Goal: Answer question/provide support

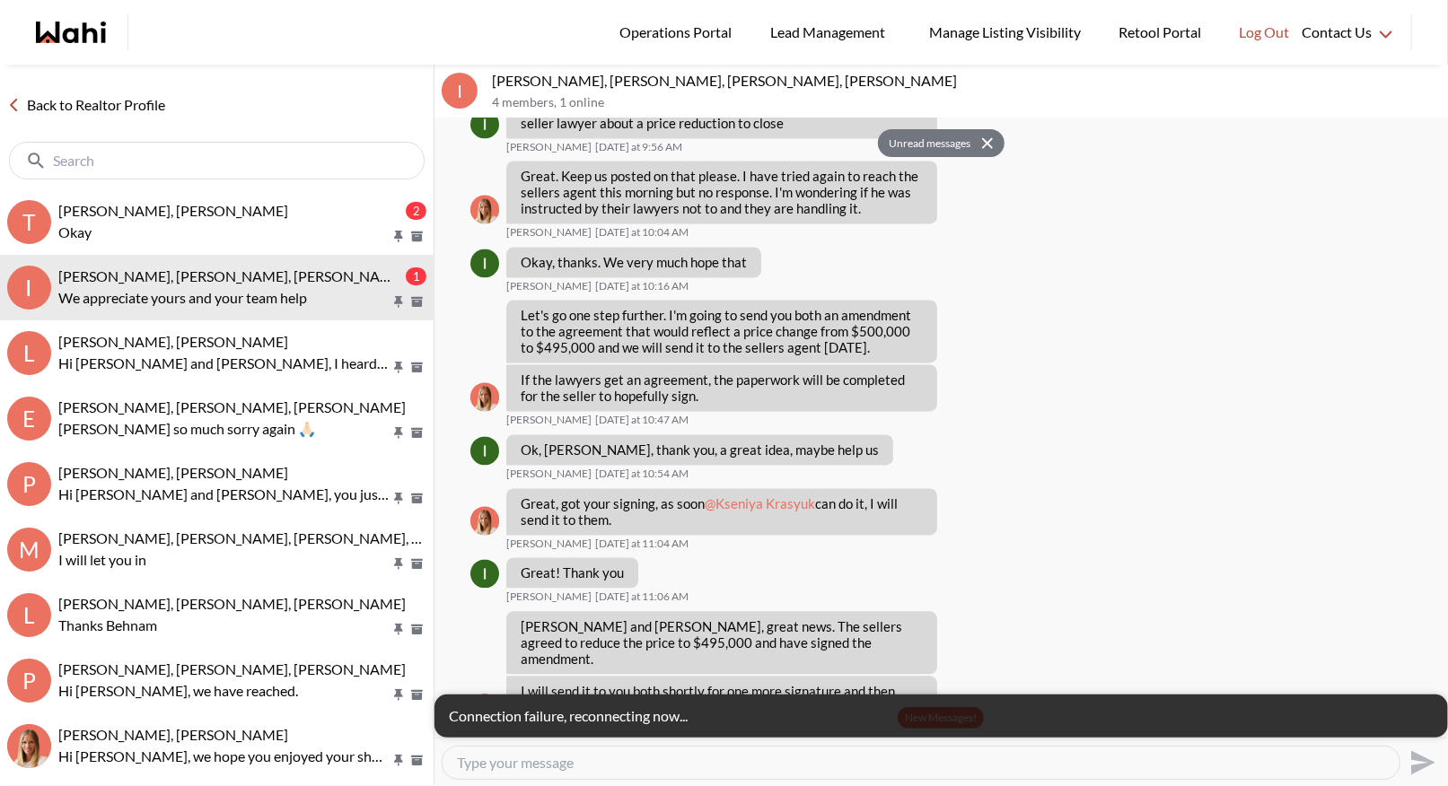
scroll to position [2442, 0]
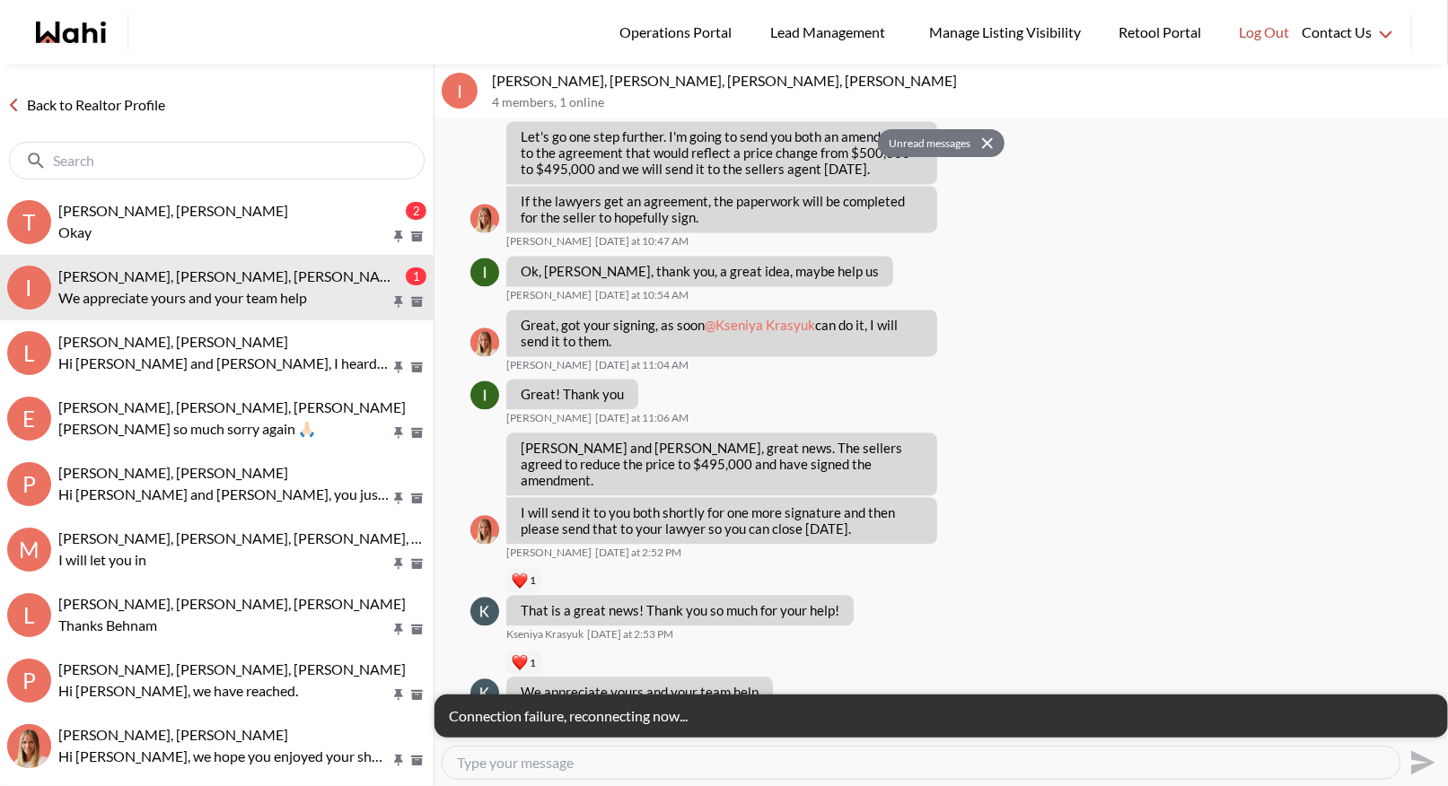
click at [145, 112] on link "Back to Realtor Profile" at bounding box center [86, 104] width 172 height 23
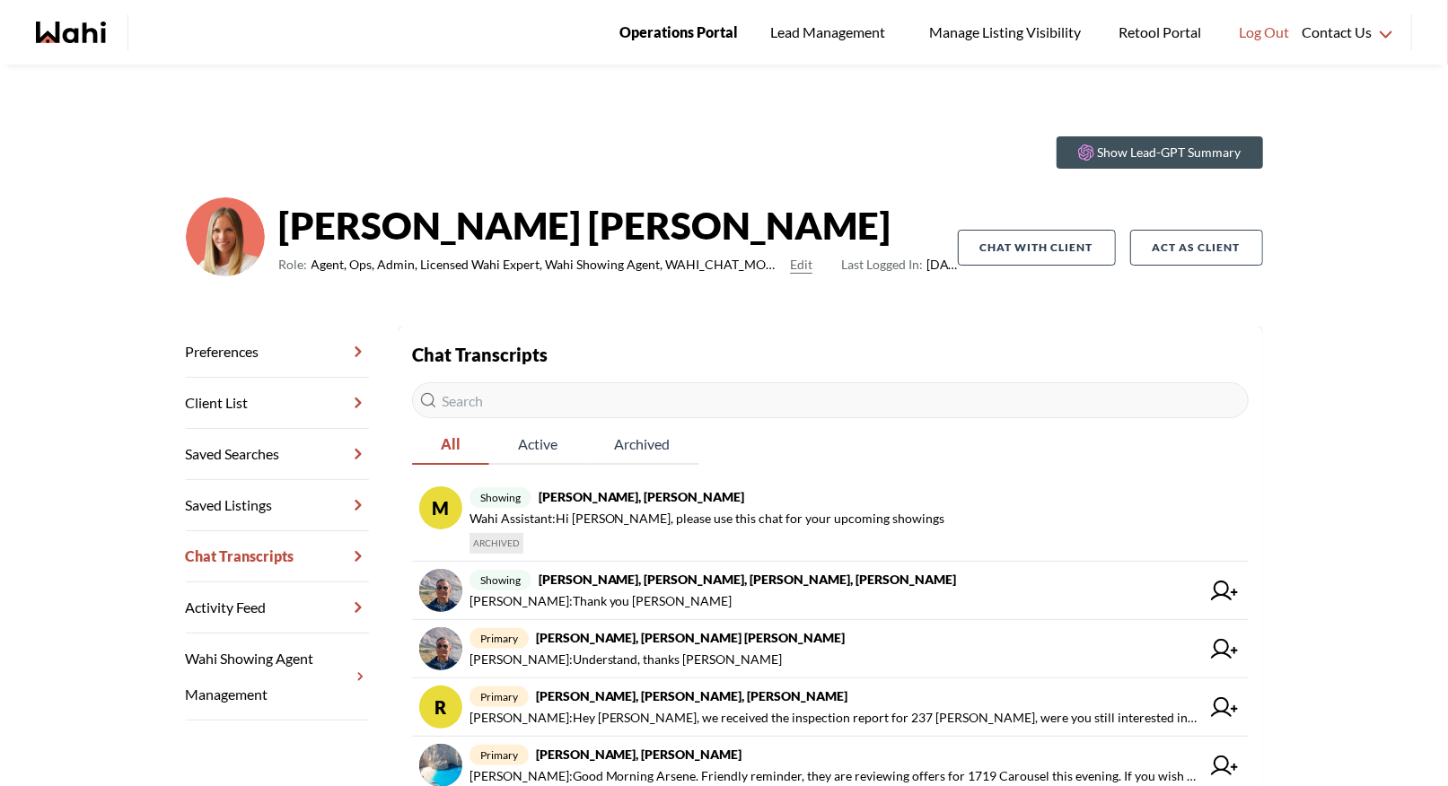
click at [671, 27] on span "Operations Portal" at bounding box center [678, 32] width 118 height 23
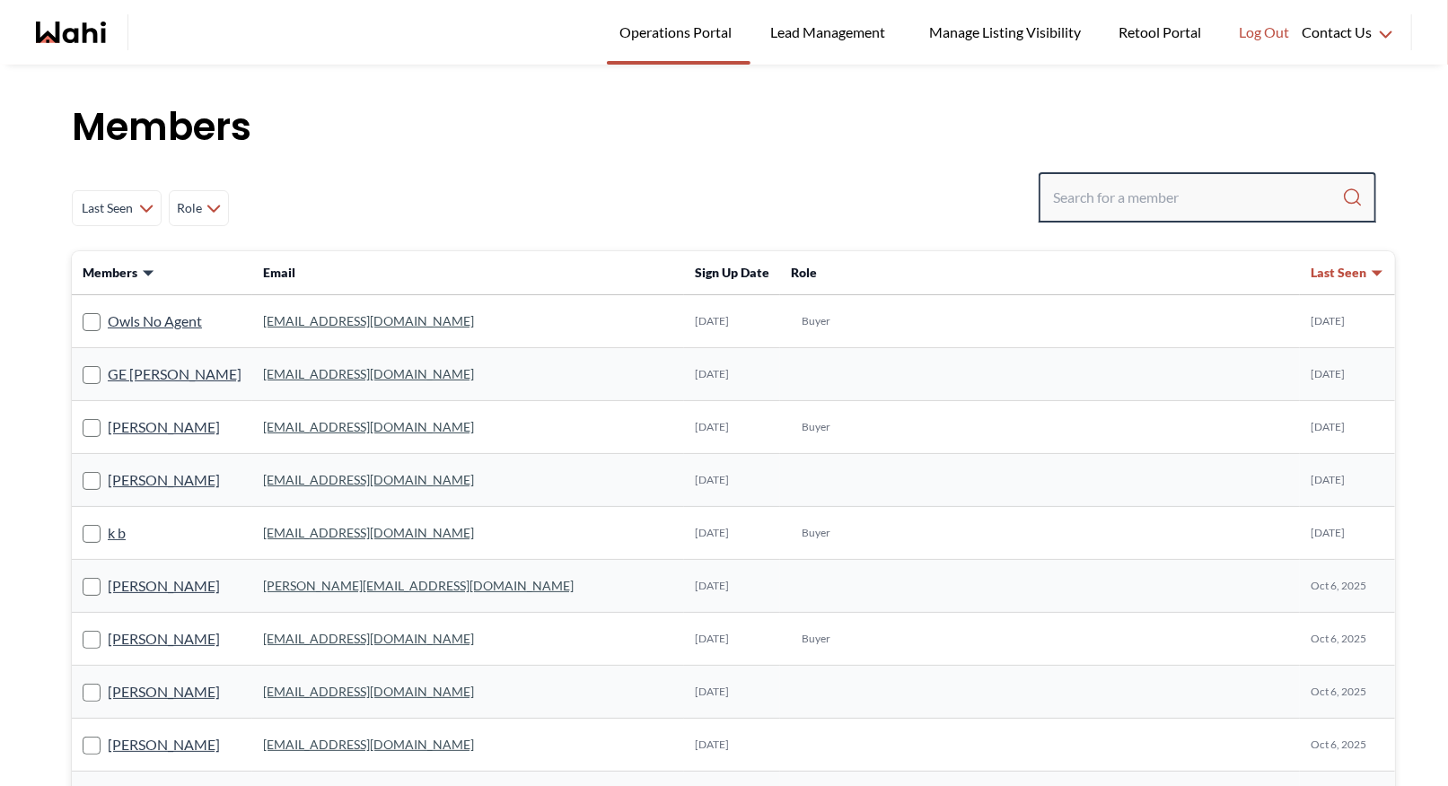
click at [1134, 195] on input "Search input" at bounding box center [1197, 197] width 289 height 32
type input "b"
type input "faraz"
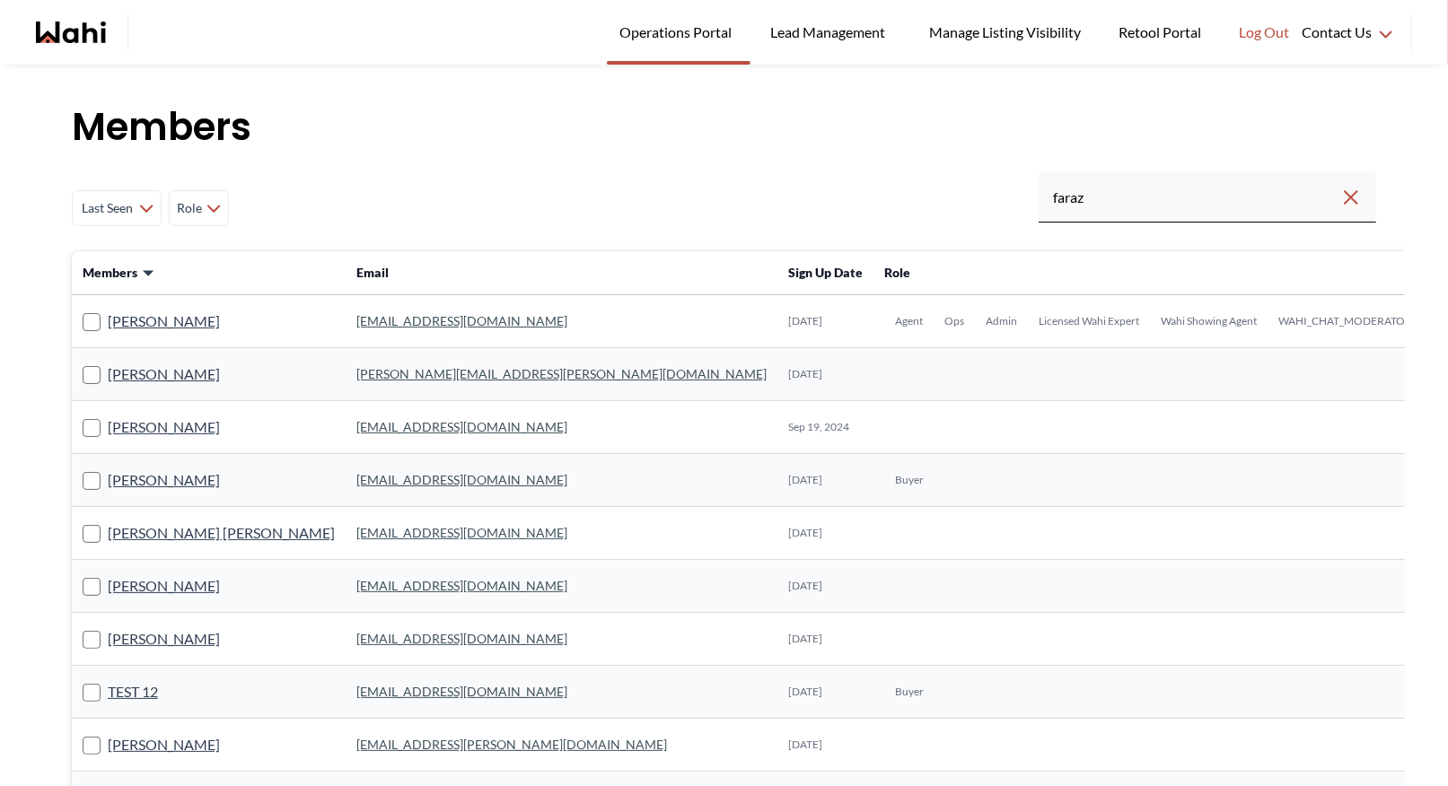
click at [369, 326] on link "[EMAIL_ADDRESS][DOMAIN_NAME]" at bounding box center [461, 320] width 211 height 15
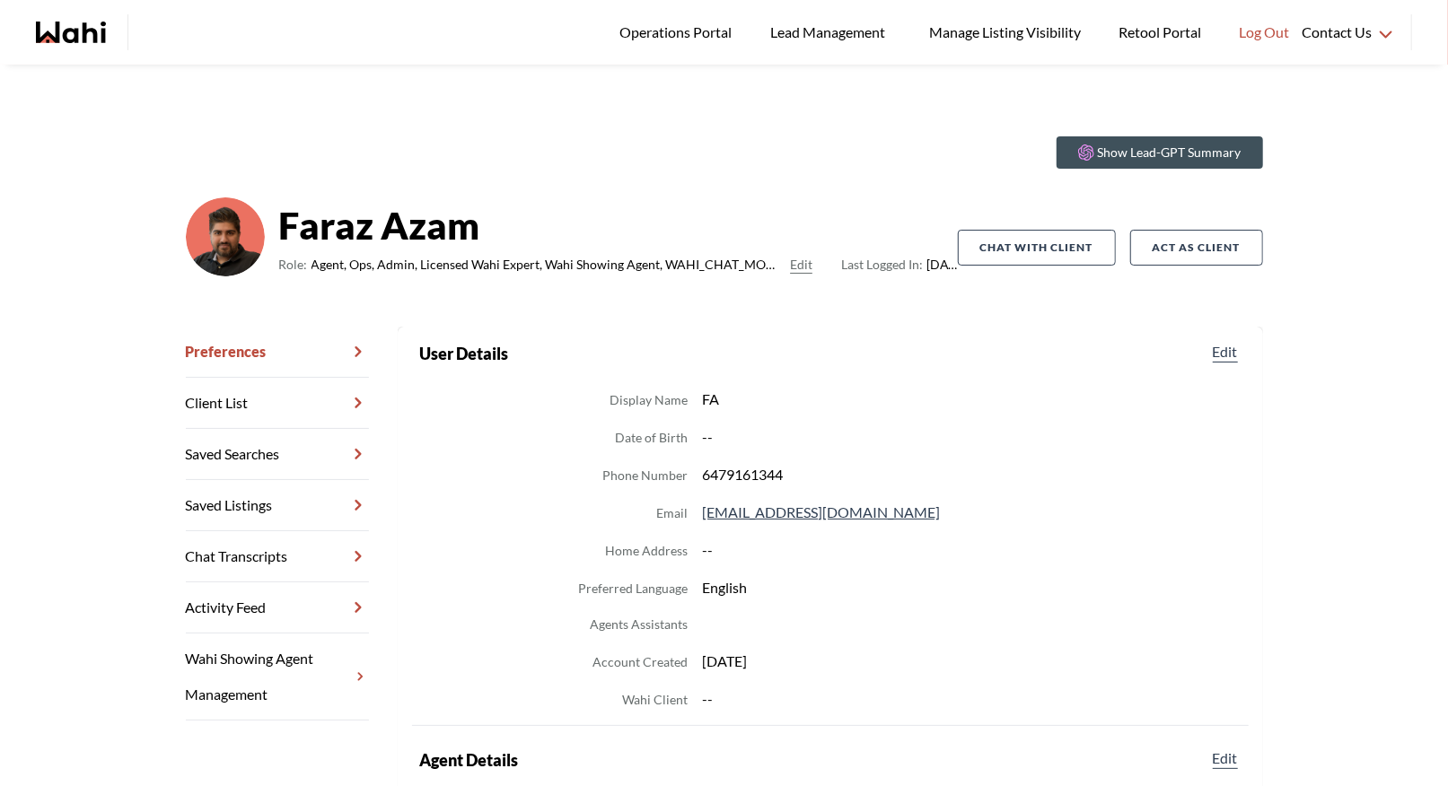
click at [266, 558] on link "Chat Transcripts" at bounding box center [277, 556] width 183 height 51
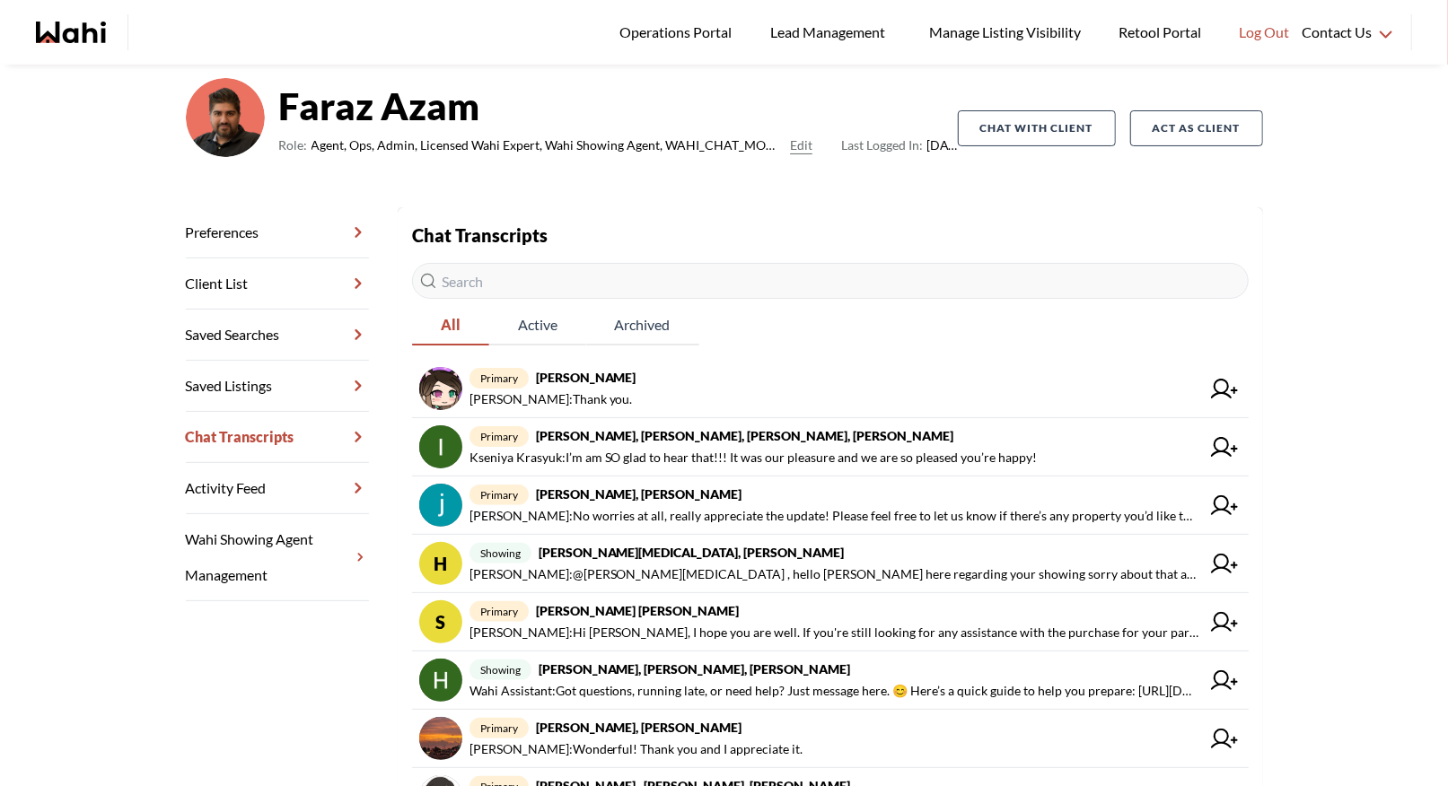
scroll to position [123, 0]
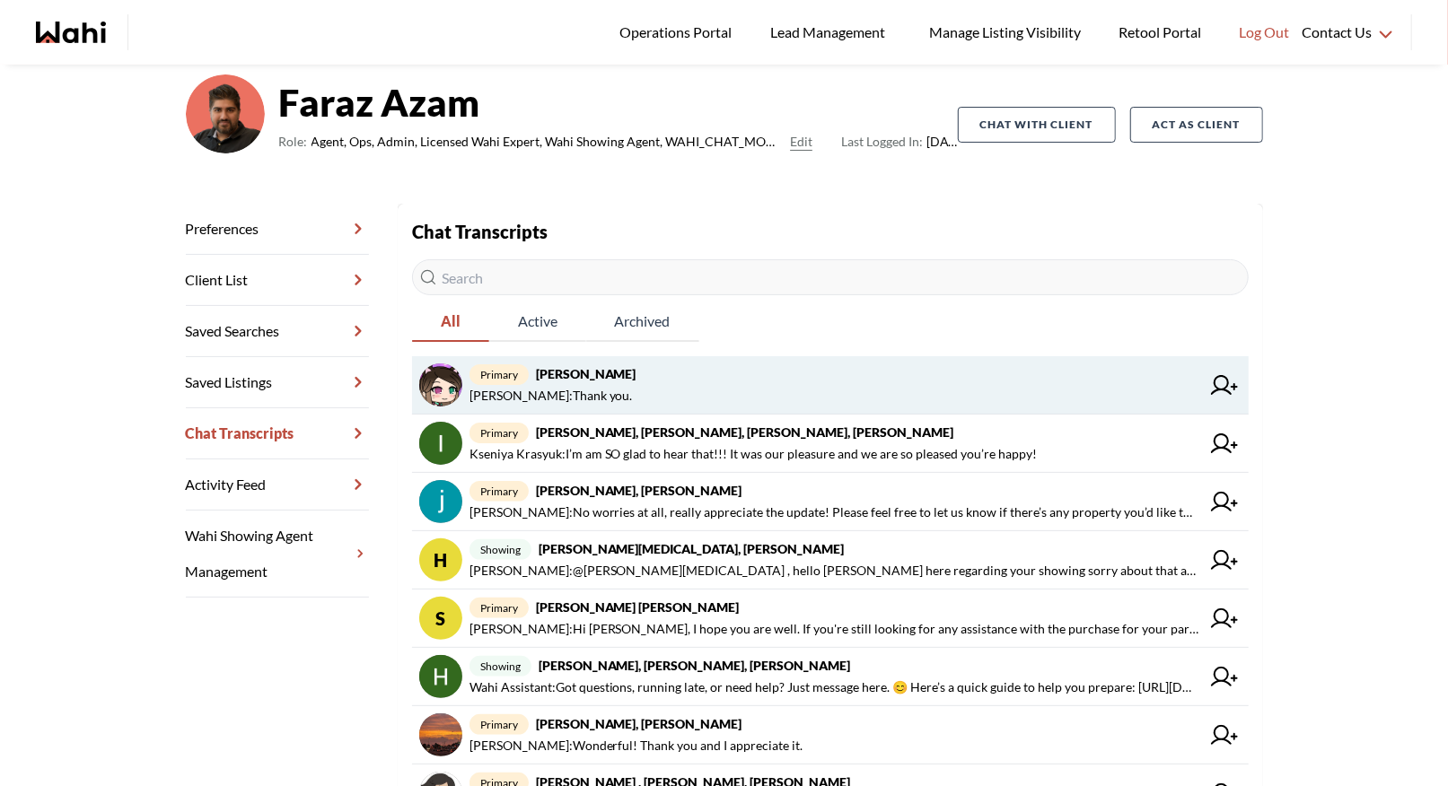
click at [695, 390] on span "[PERSON_NAME] : Thank you." at bounding box center [834, 396] width 731 height 22
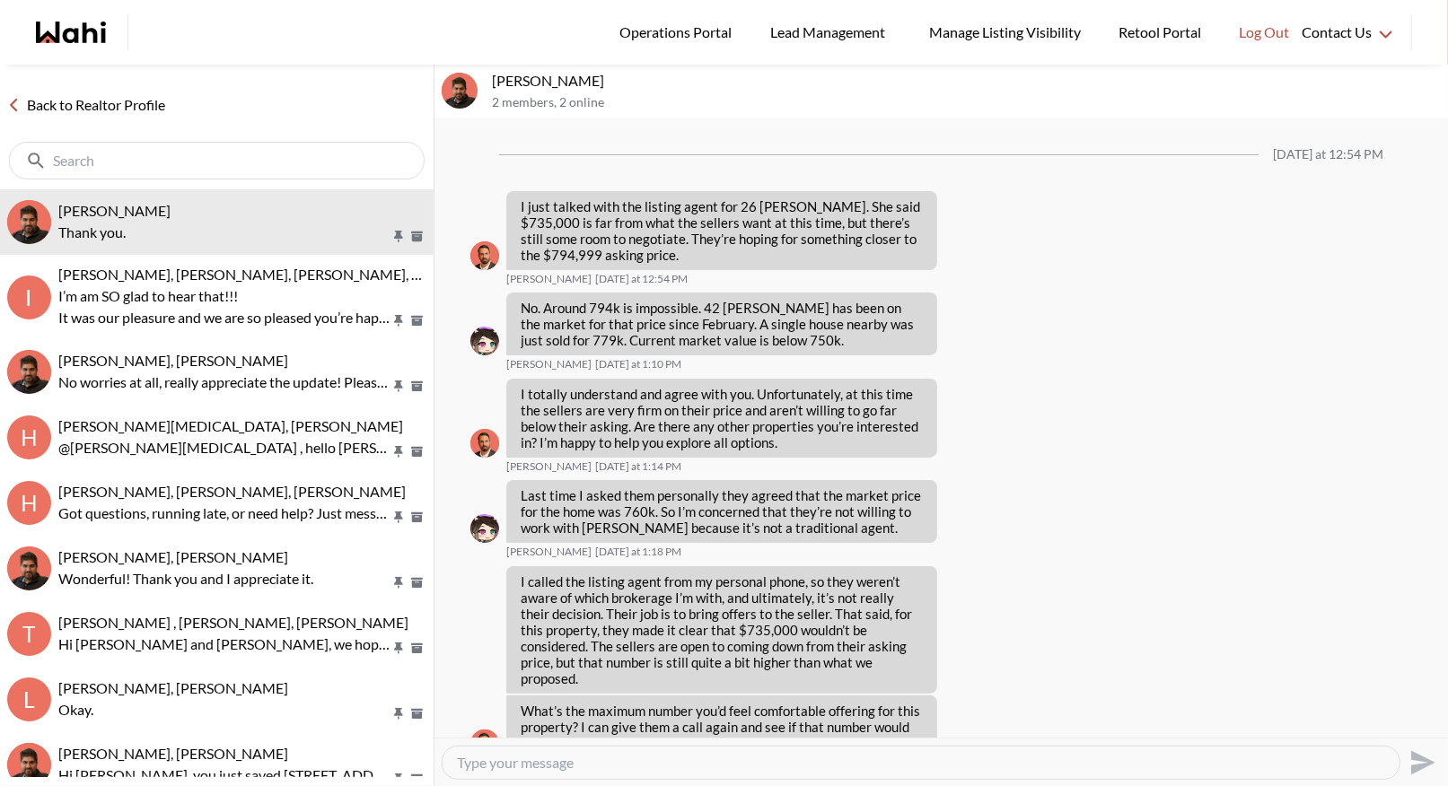
scroll to position [1263, 0]
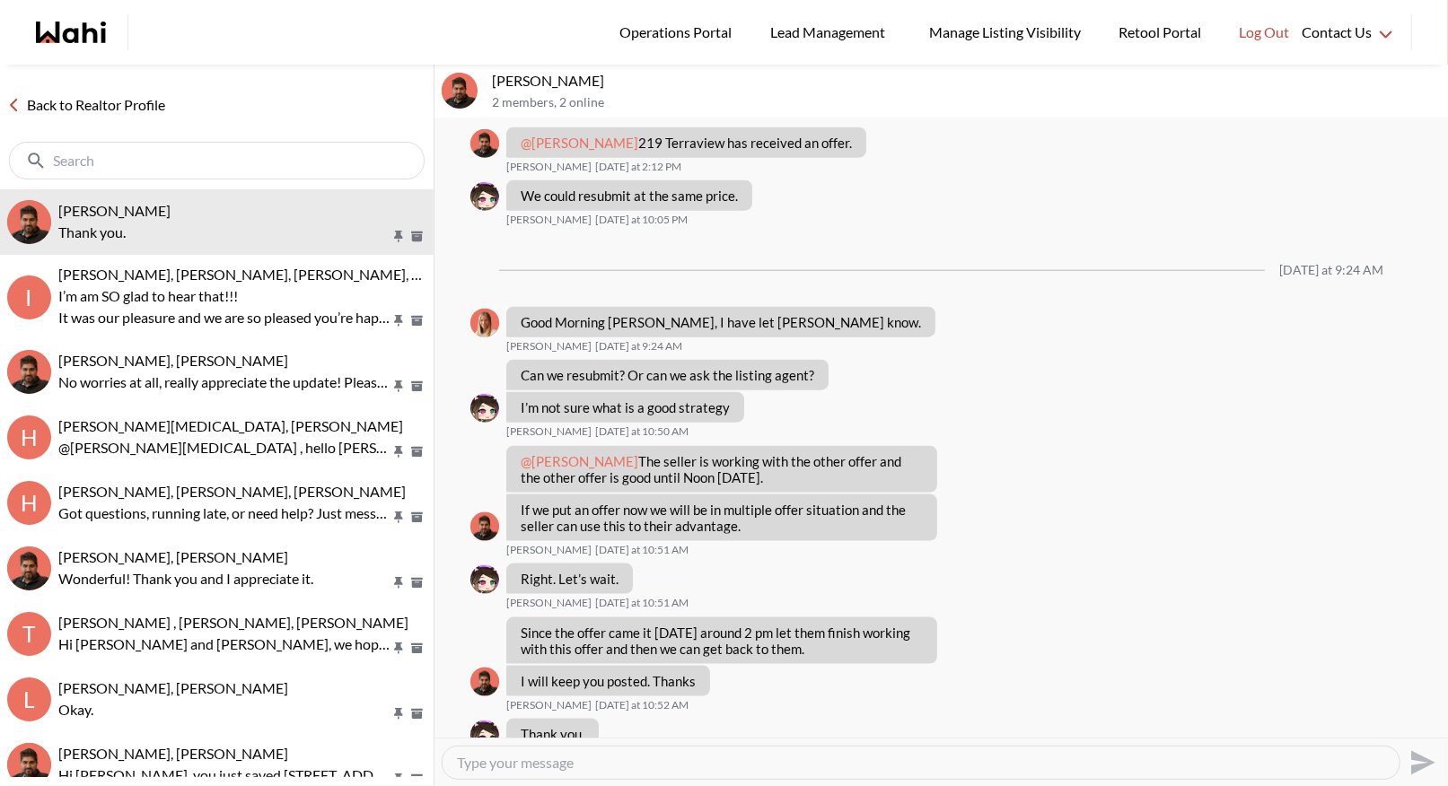
click at [103, 103] on link "Back to Realtor Profile" at bounding box center [86, 104] width 172 height 23
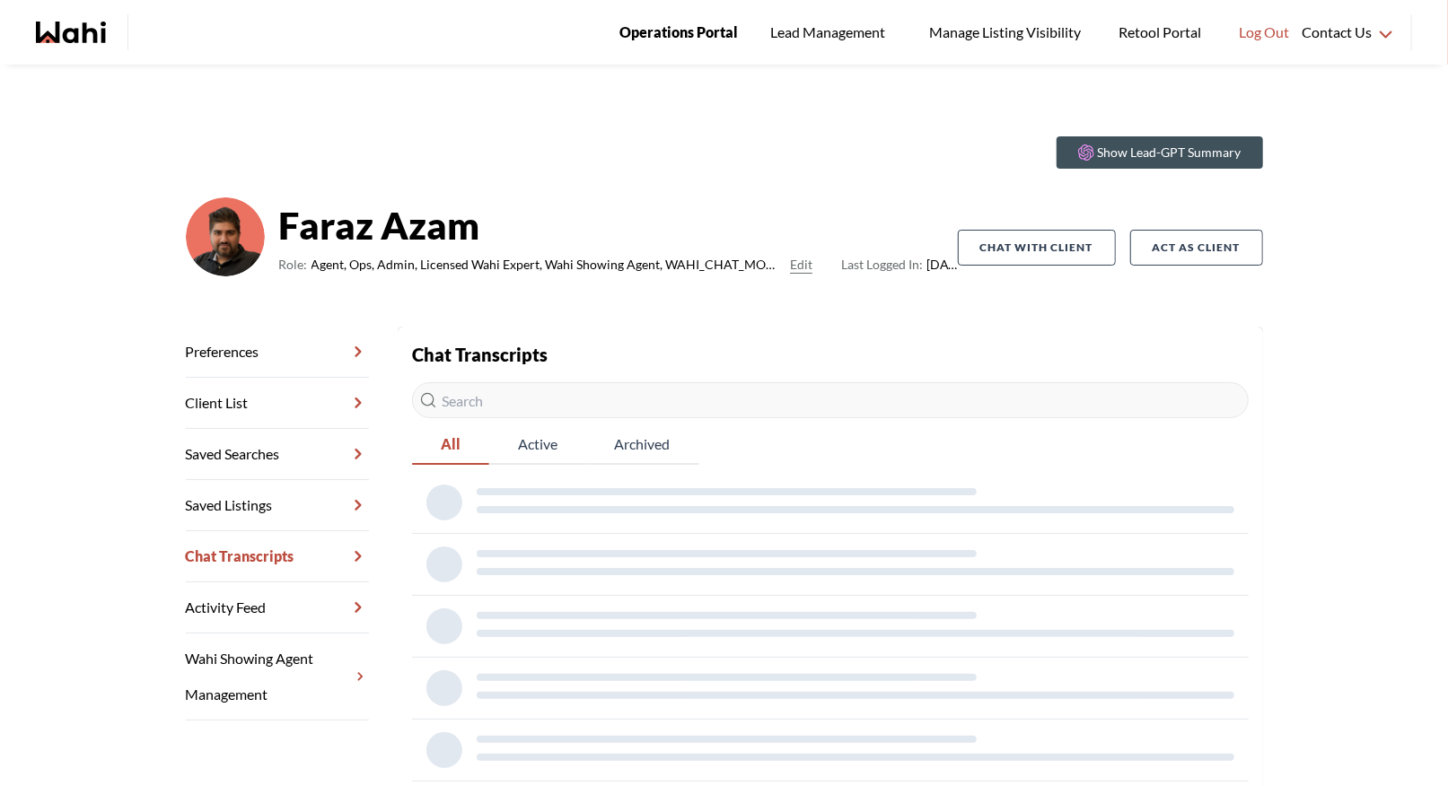
click at [644, 43] on span "Operations Portal" at bounding box center [678, 32] width 118 height 23
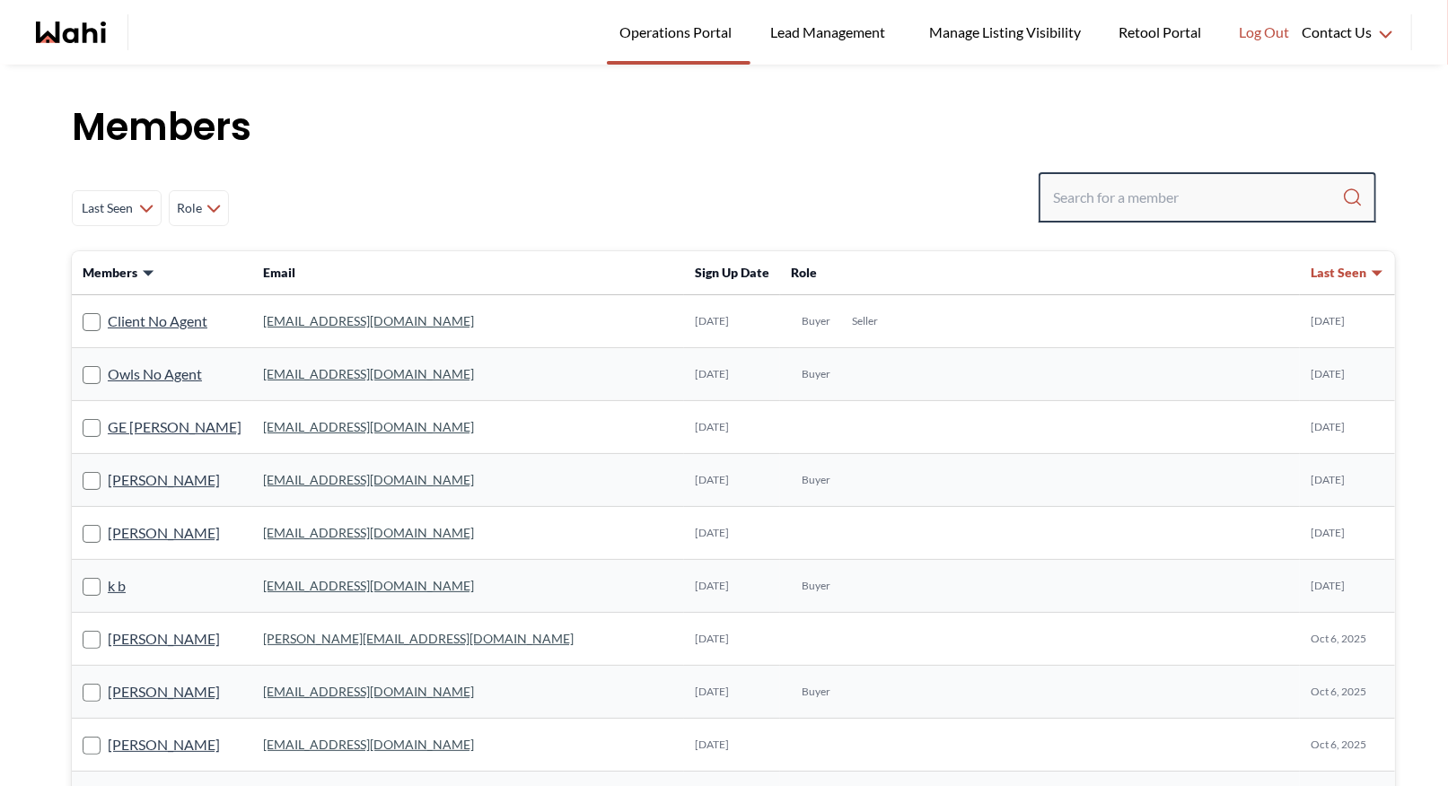
click at [1067, 193] on input "Search input" at bounding box center [1197, 197] width 289 height 32
type input "behnam"
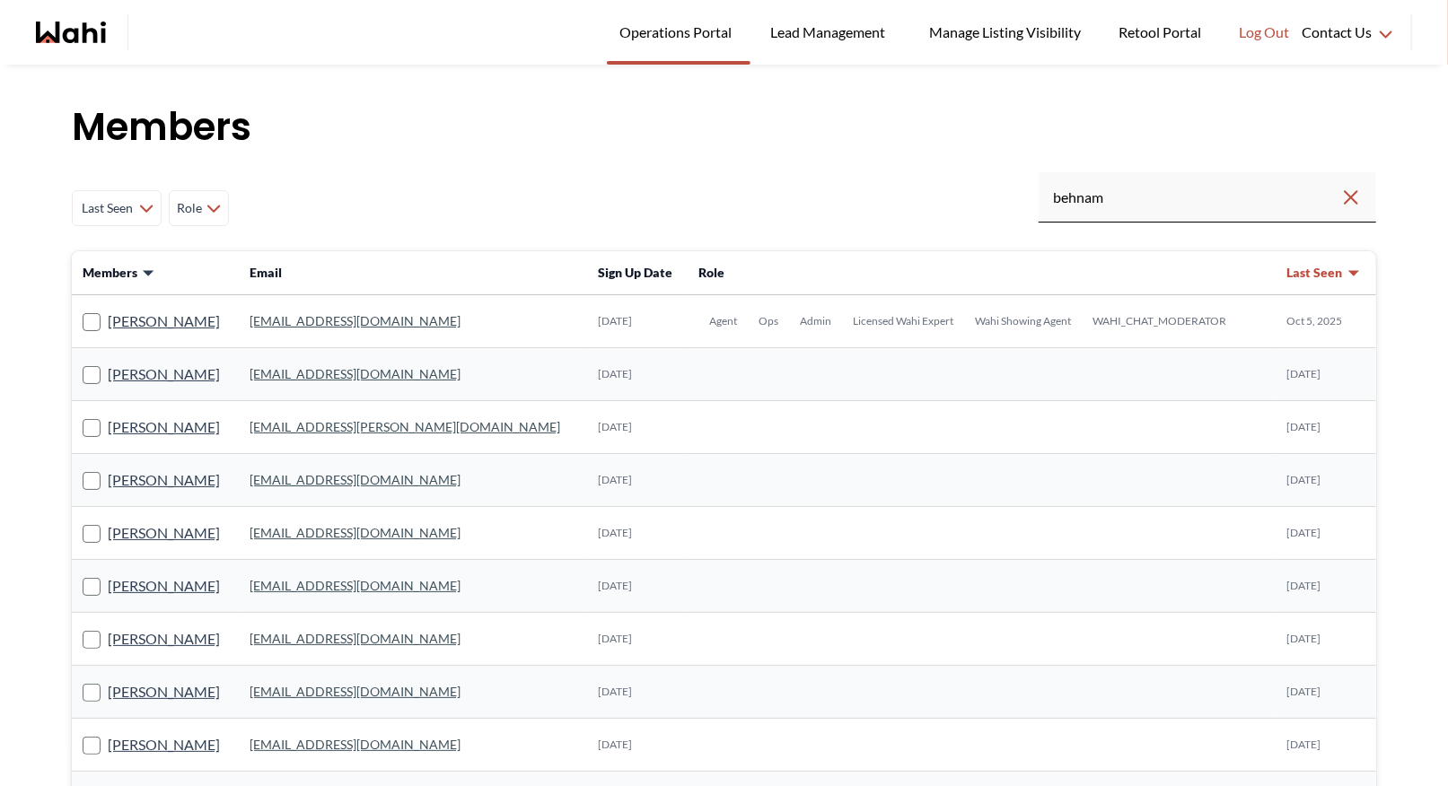
click at [361, 319] on link "behnam.fazili@wahi.com" at bounding box center [354, 320] width 211 height 15
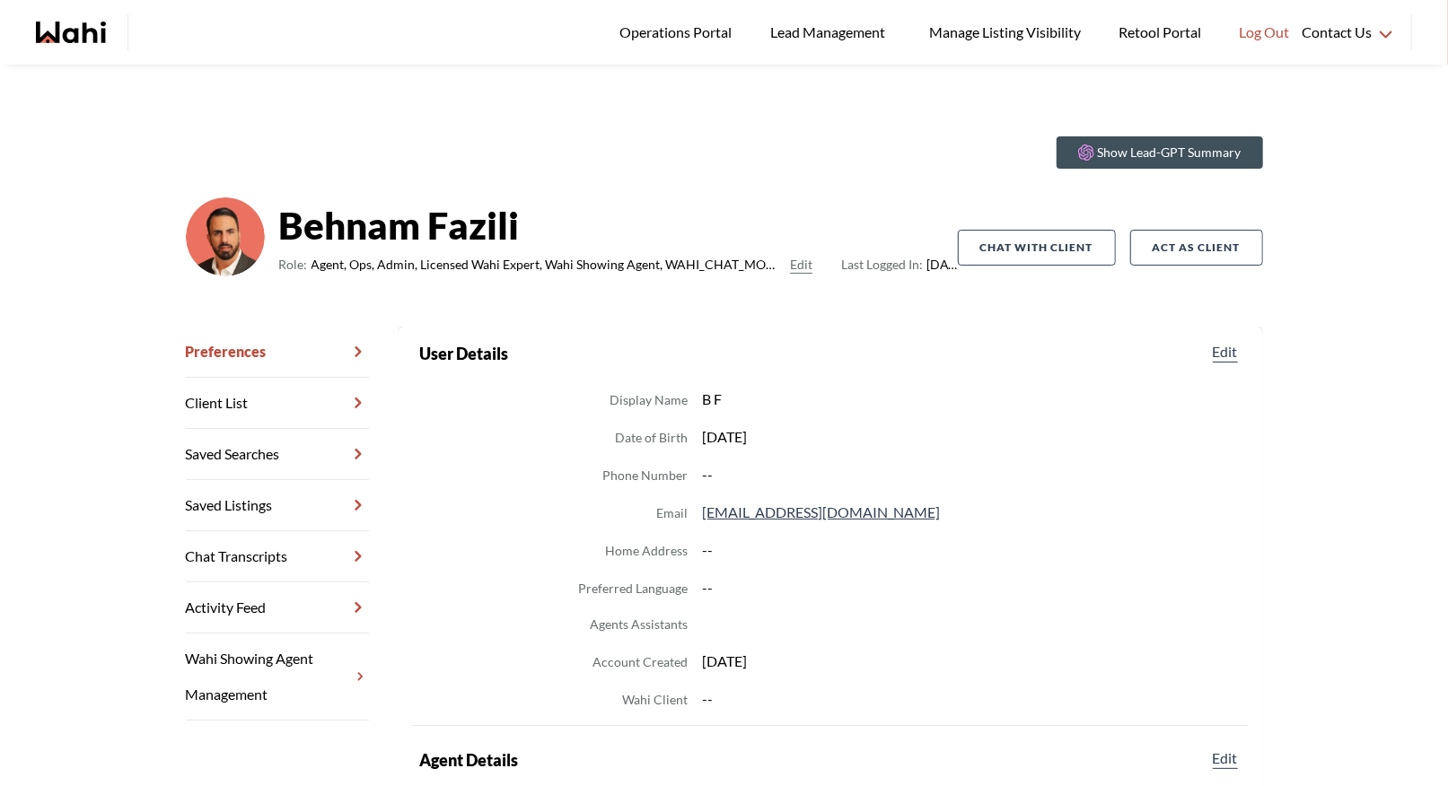
click at [241, 555] on link "Chat Transcripts" at bounding box center [277, 556] width 183 height 51
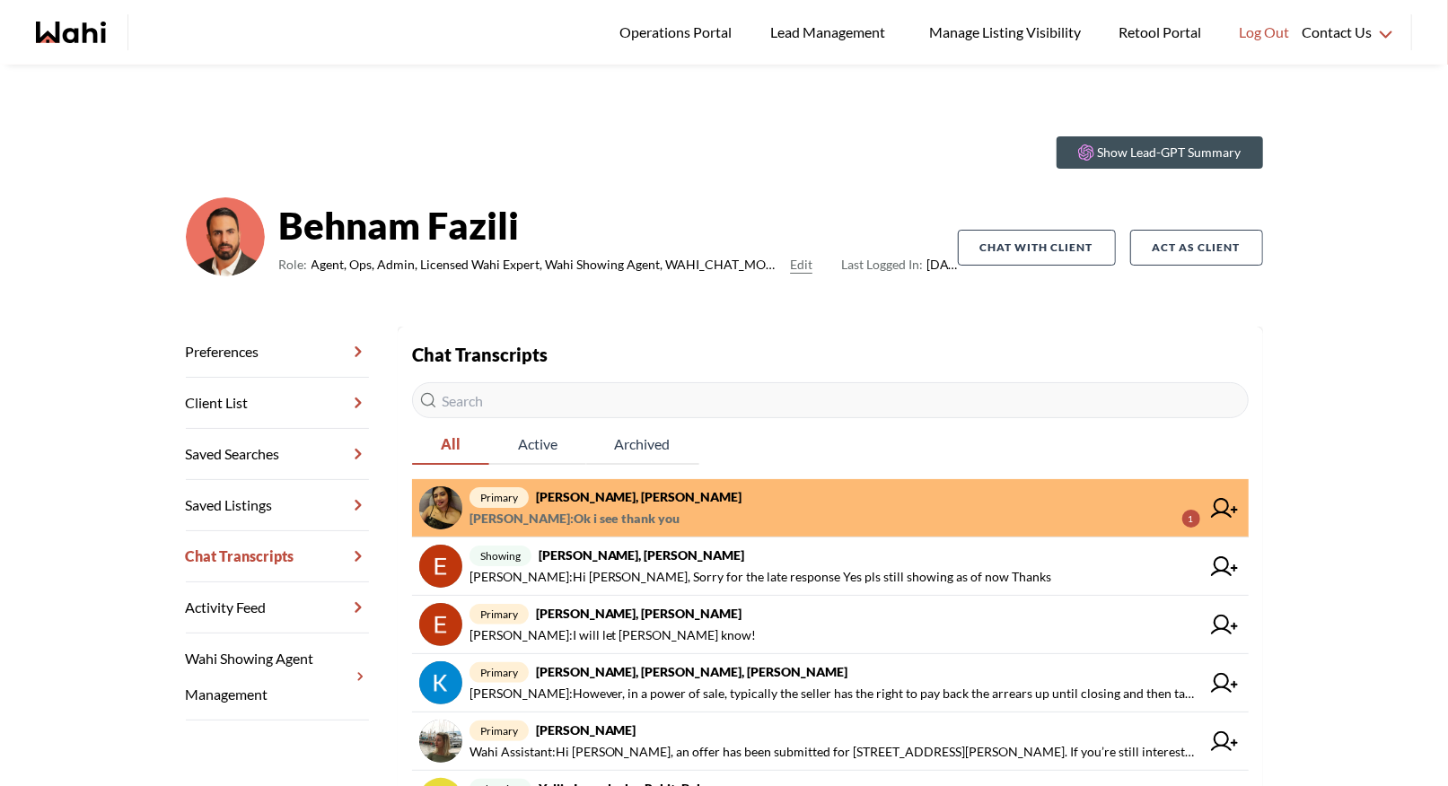
click at [633, 511] on span "Puja Mandal : Ok i see thank you" at bounding box center [574, 519] width 211 height 22
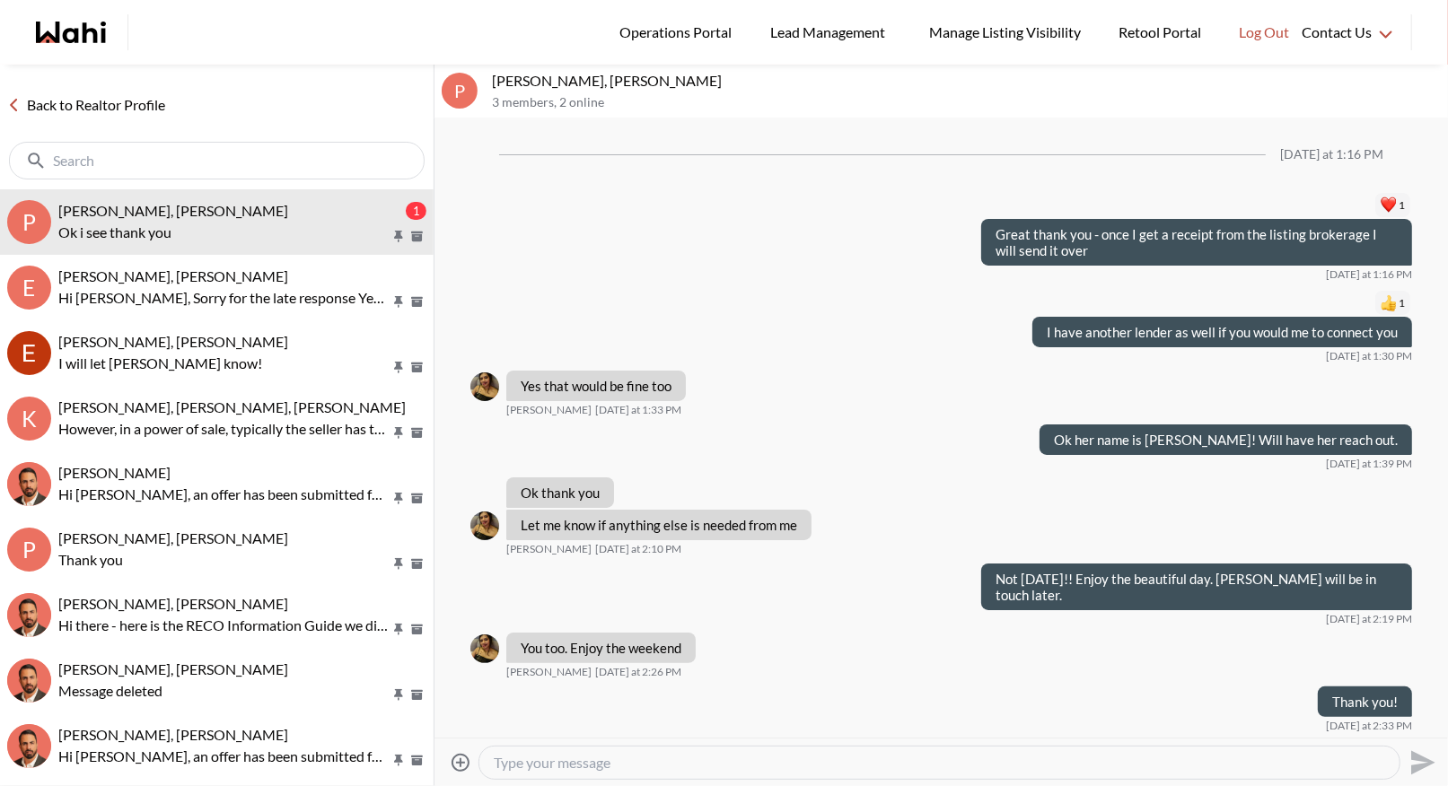
scroll to position [1380, 0]
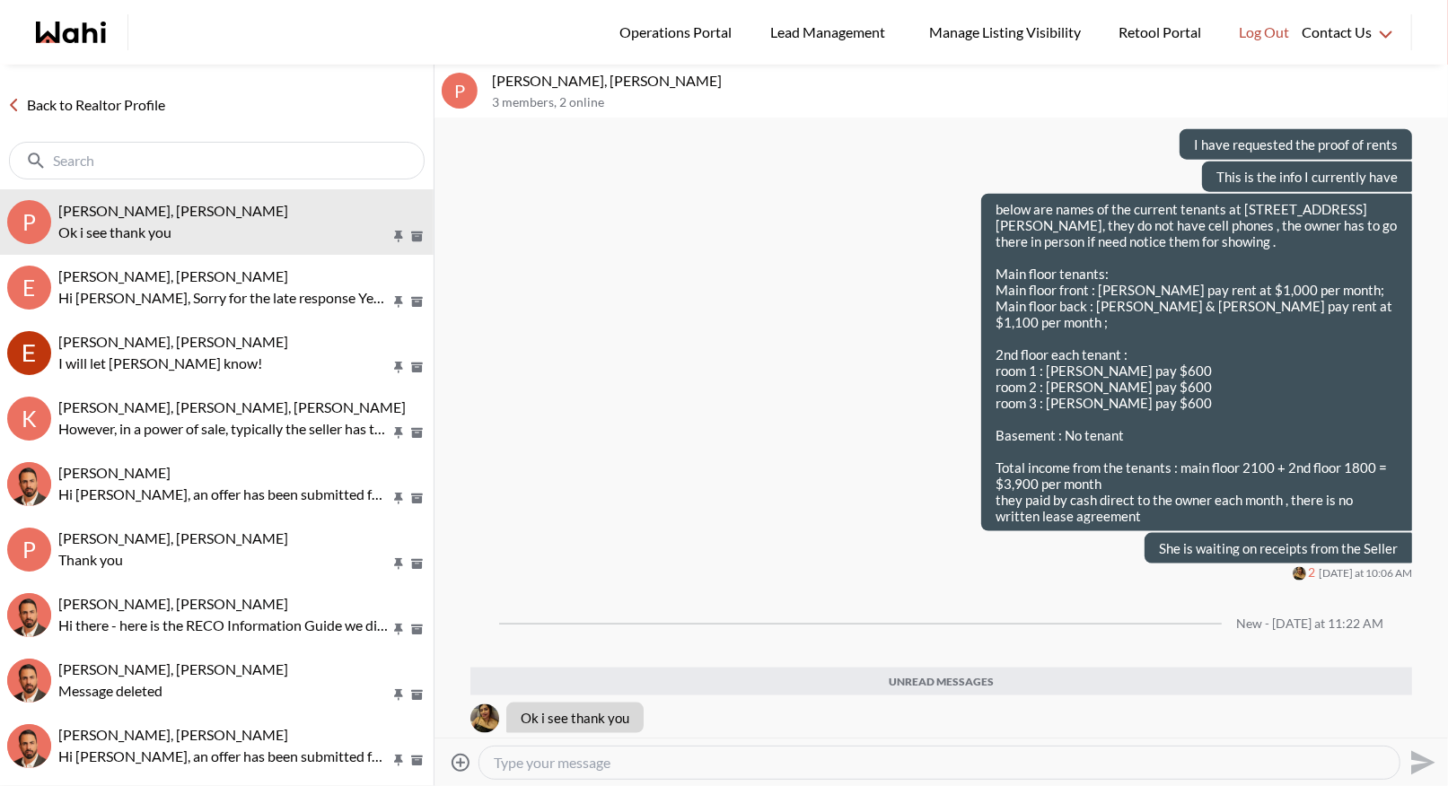
click at [117, 121] on div "Back to Realtor Profile" at bounding box center [216, 127] width 433 height 125
click at [110, 106] on link "Back to Realtor Profile" at bounding box center [86, 104] width 172 height 23
